Goal: Task Accomplishment & Management: Use online tool/utility

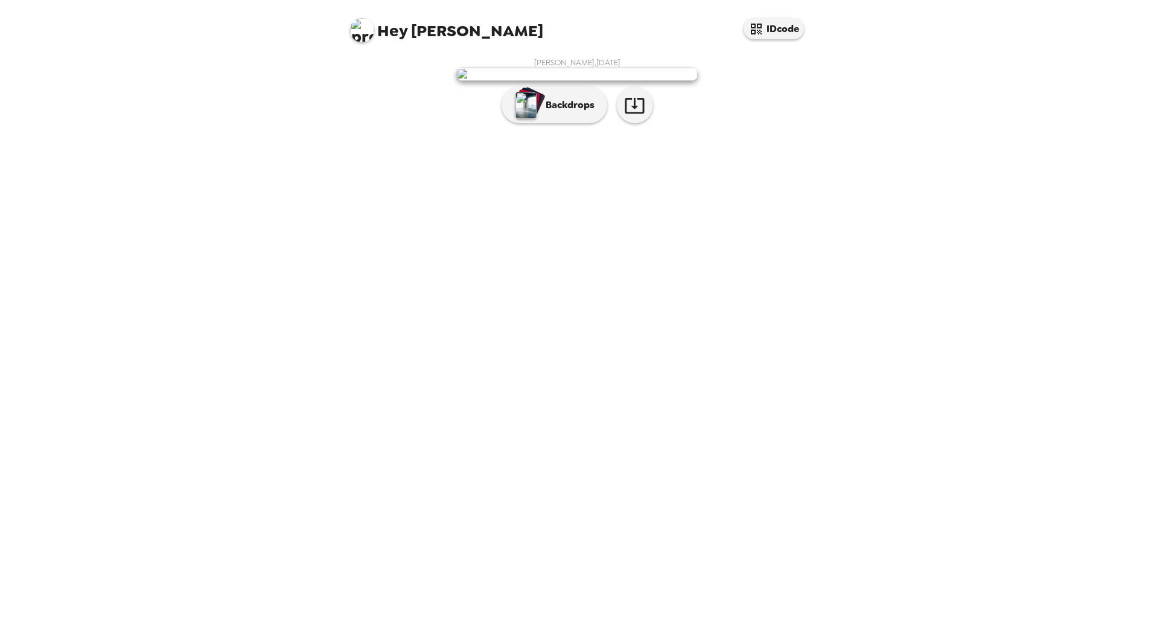
click at [549, 112] on p "Backdrops" at bounding box center [567, 105] width 55 height 14
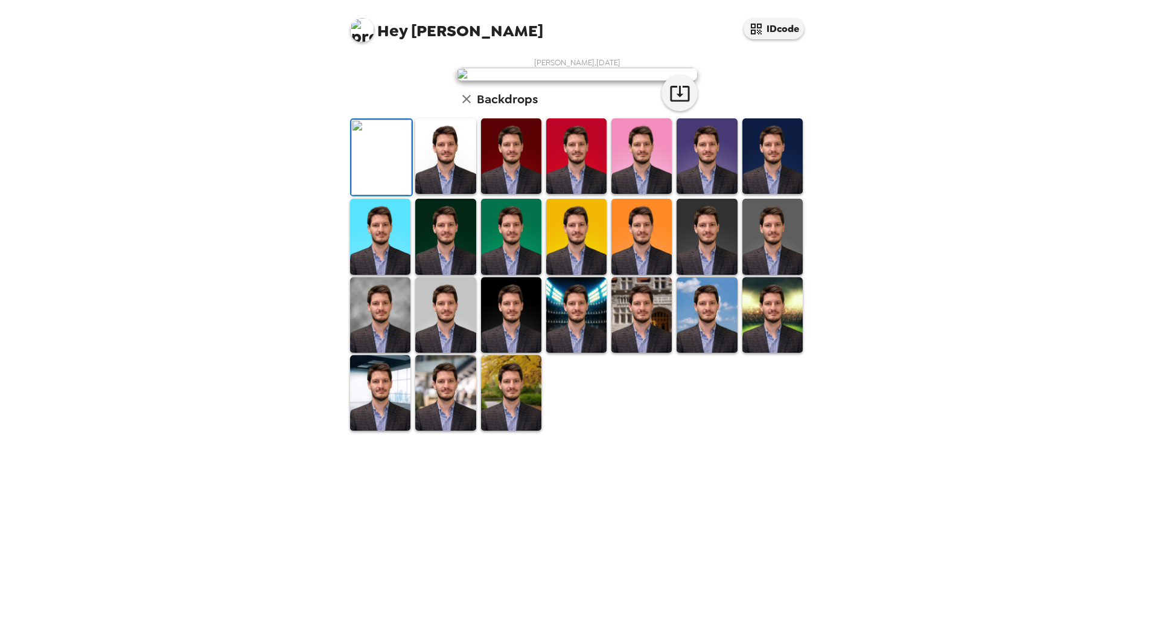
click at [703, 194] on img at bounding box center [707, 155] width 60 height 75
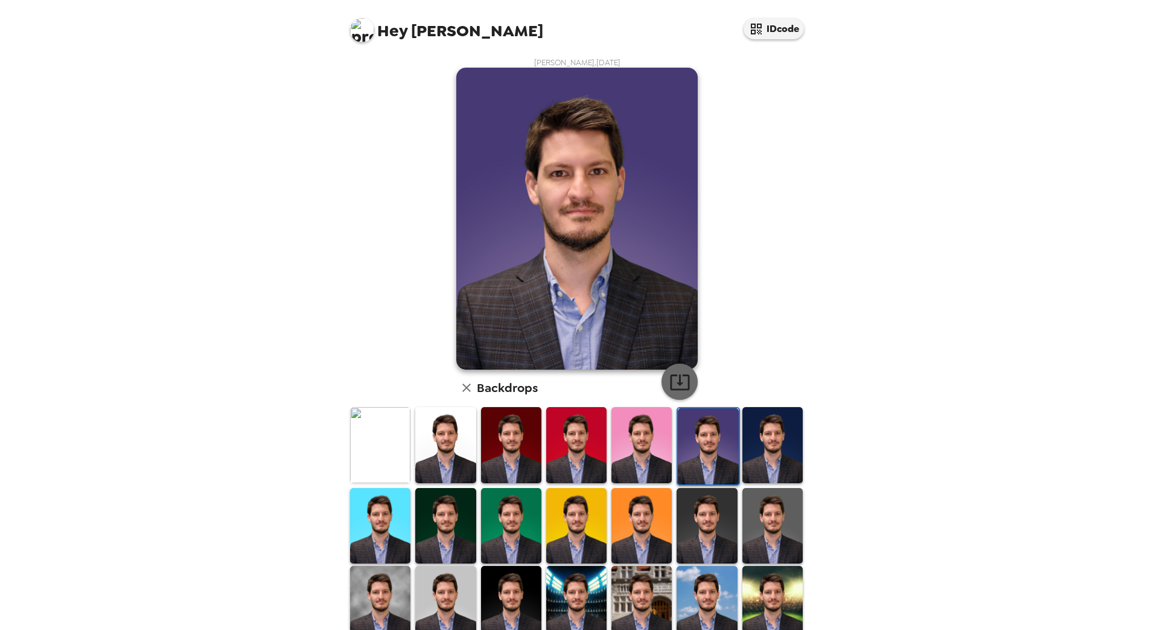
click at [675, 377] on icon "button" at bounding box center [679, 382] width 19 height 16
click at [199, 432] on div "Hey [PERSON_NAME] IDcode [PERSON_NAME] , [DATE] Backdrops" at bounding box center [577, 315] width 1154 height 630
click at [377, 436] on img at bounding box center [380, 444] width 60 height 75
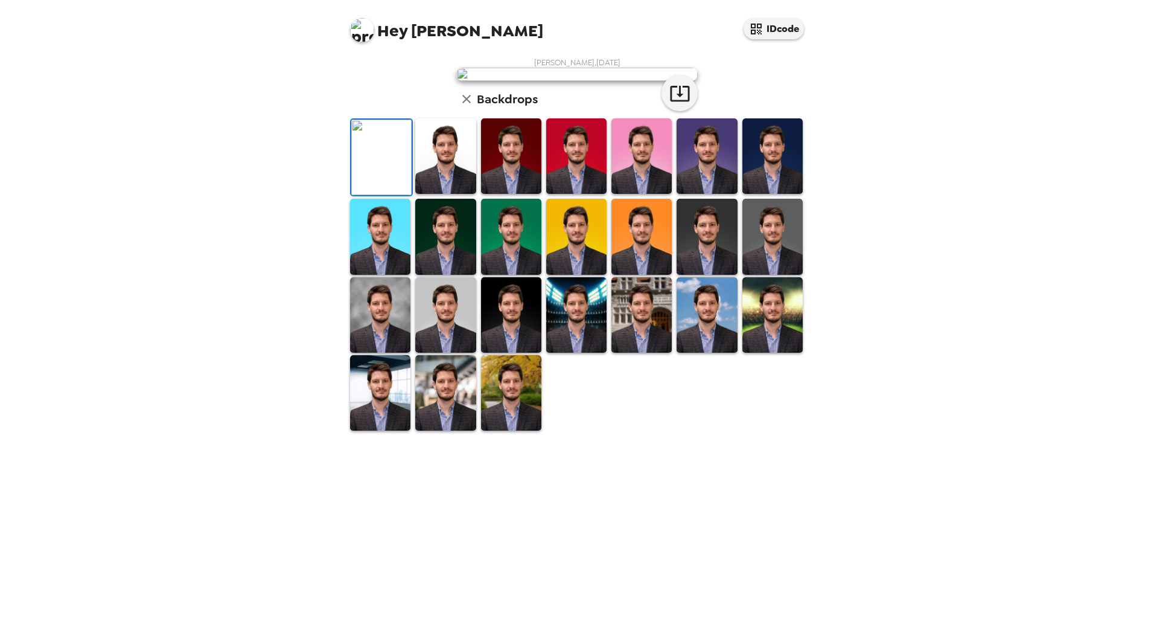
click at [708, 194] on img at bounding box center [707, 155] width 60 height 75
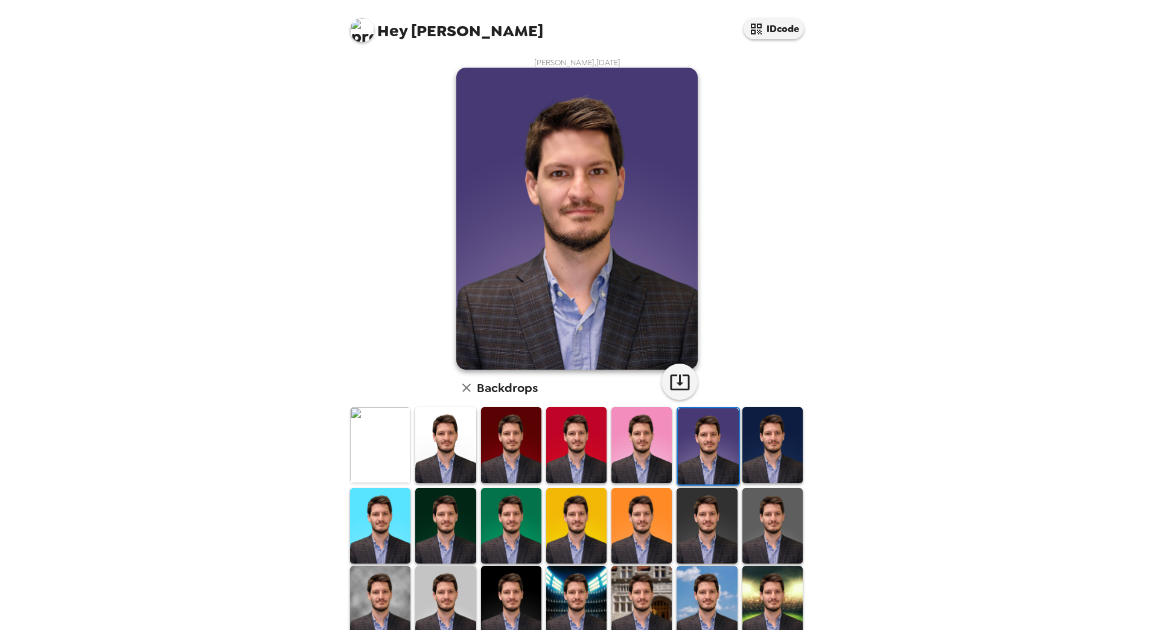
click at [375, 456] on img at bounding box center [380, 444] width 60 height 75
